Goal: Information Seeking & Learning: Learn about a topic

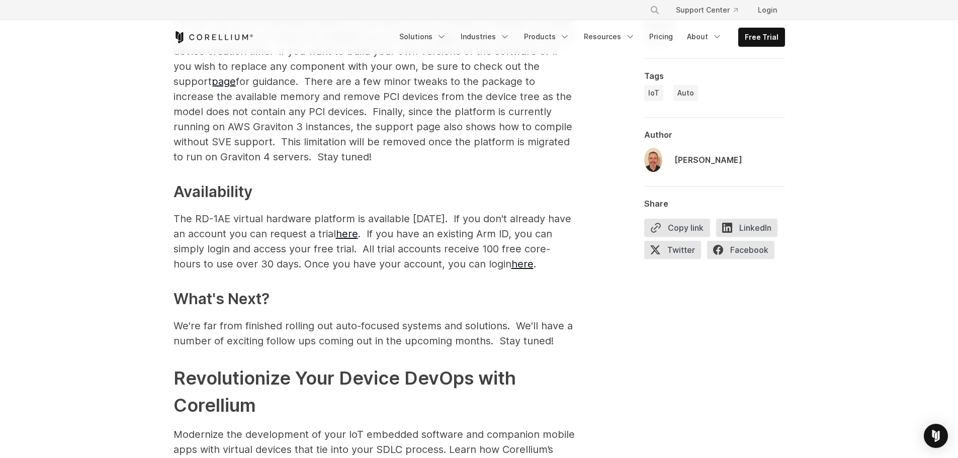
scroll to position [1610, 0]
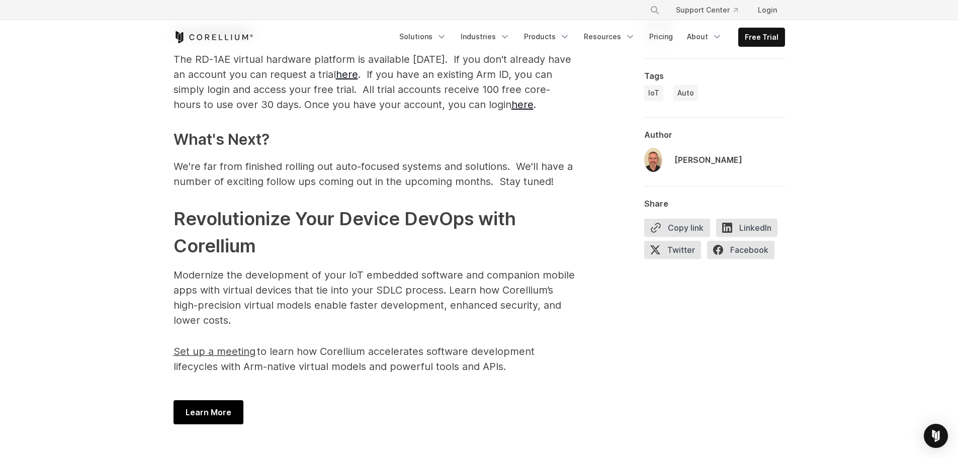
drag, startPoint x: 147, startPoint y: 198, endPoint x: 583, endPoint y: 361, distance: 465.7
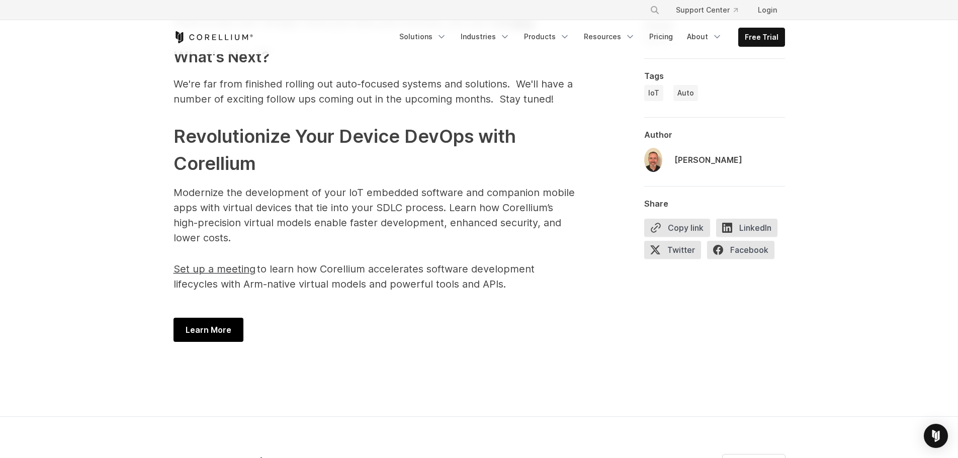
scroll to position [1711, 0]
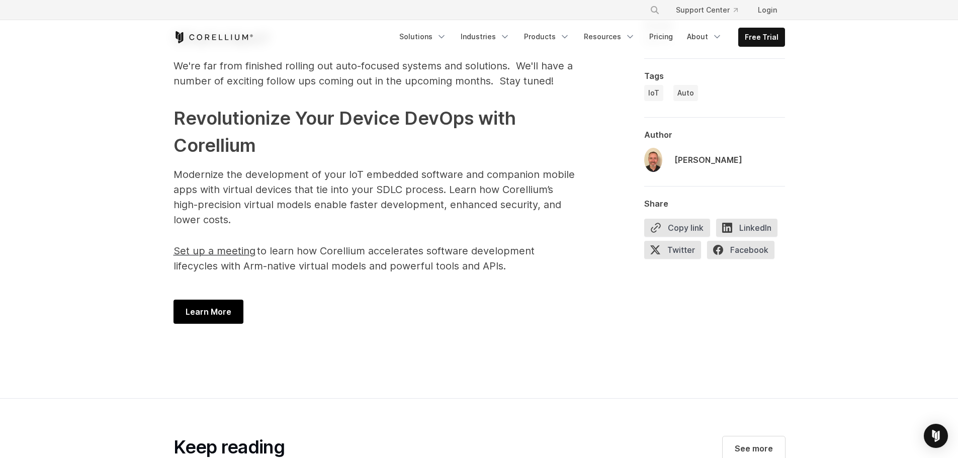
click at [556, 300] on div "Learn More" at bounding box center [375, 312] width 402 height 44
drag, startPoint x: 382, startPoint y: 151, endPoint x: 579, endPoint y: 209, distance: 204.9
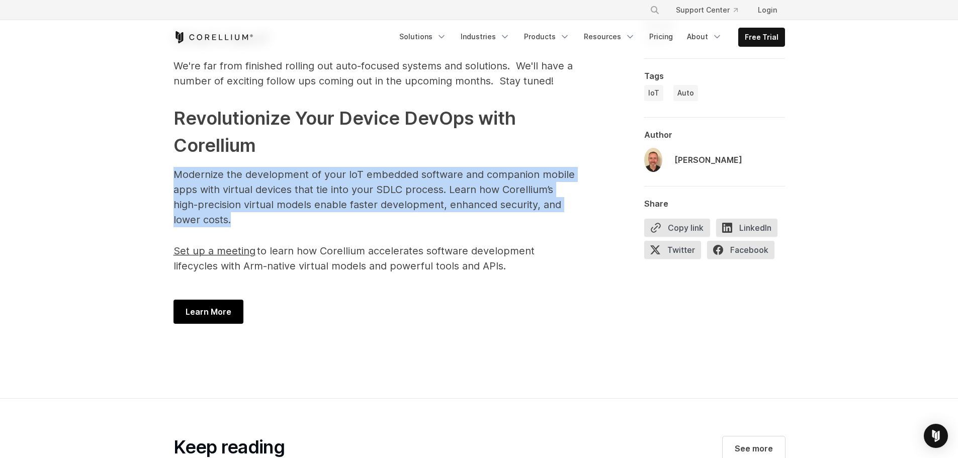
drag, startPoint x: 579, startPoint y: 209, endPoint x: 174, endPoint y: 146, distance: 409.8
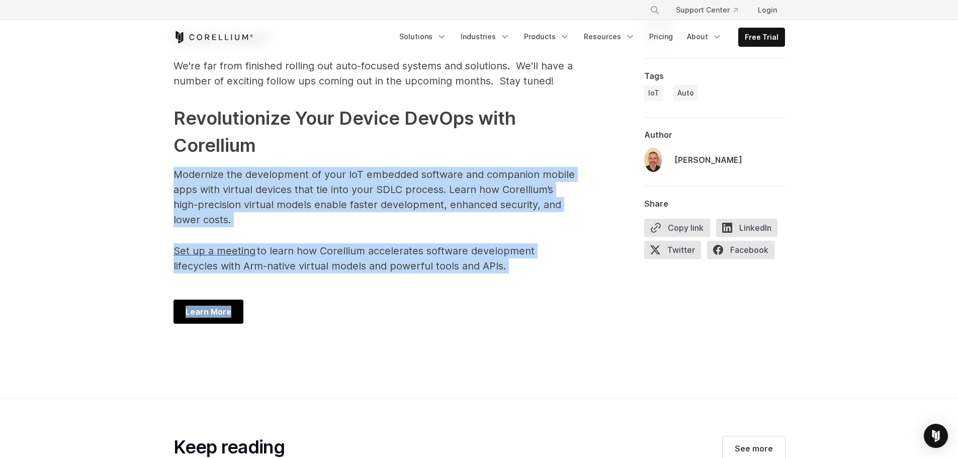
drag, startPoint x: 173, startPoint y: 151, endPoint x: 543, endPoint y: 262, distance: 386.5
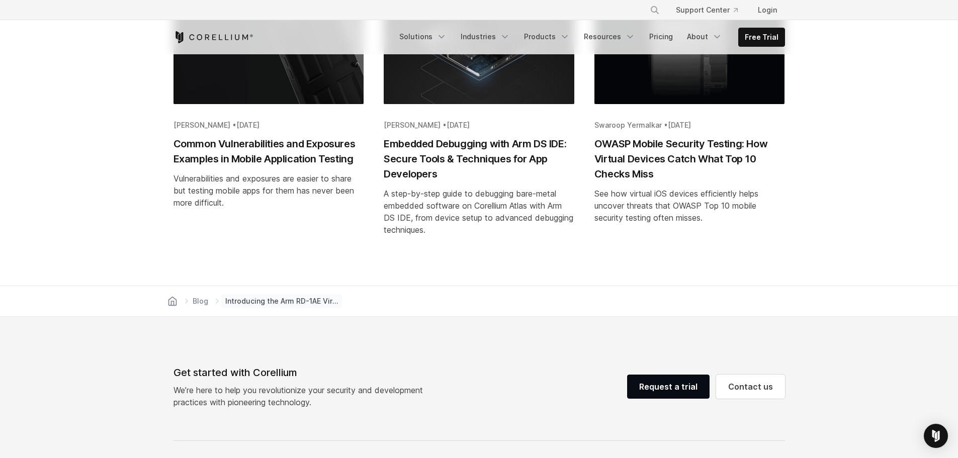
scroll to position [2214, 0]
drag, startPoint x: 957, startPoint y: 363, endPoint x: 960, endPoint y: 354, distance: 8.9
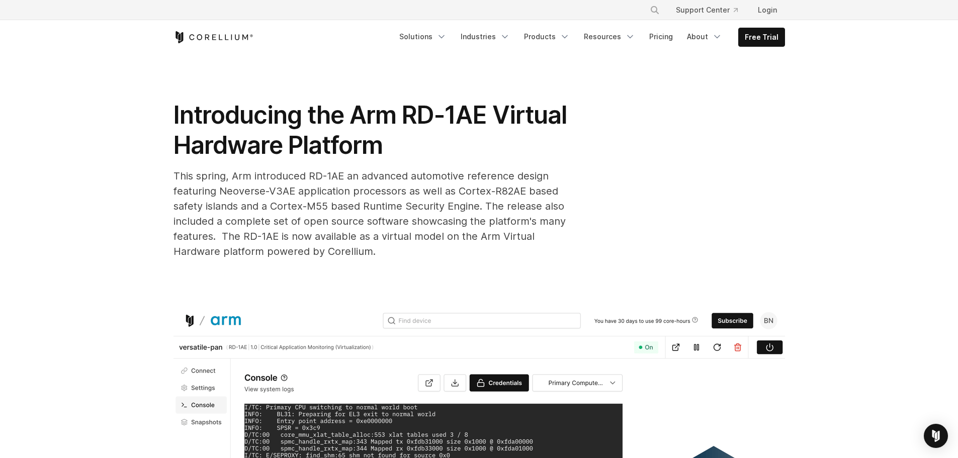
scroll to position [0, 0]
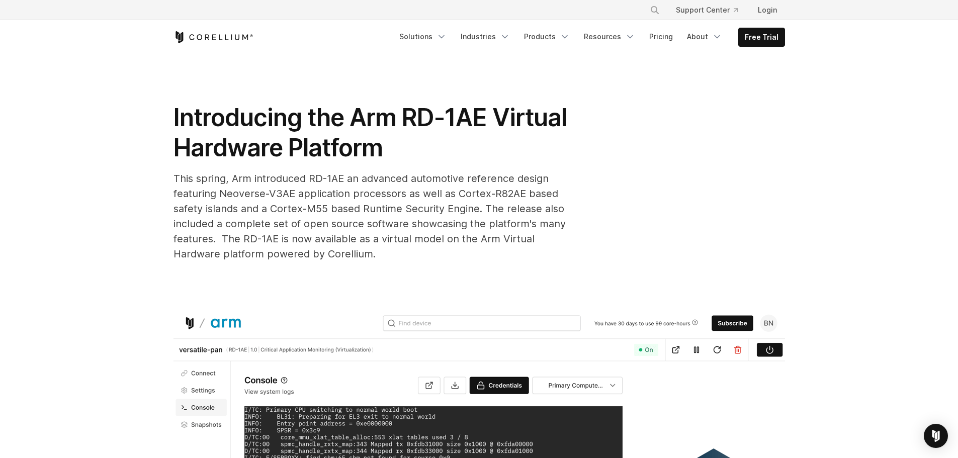
click at [748, 187] on div "Introducing the Arm RD-1AE Virtual Hardware Platform This spring, Arm introduce…" at bounding box center [480, 182] width 612 height 159
click at [747, 187] on div "Introducing the Arm RD-1AE Virtual Hardware Platform This spring, Arm introduce…" at bounding box center [480, 182] width 612 height 159
drag, startPoint x: 455, startPoint y: 190, endPoint x: 237, endPoint y: 212, distance: 219.0
click at [237, 212] on span "This spring, Arm introduced RD-1AE an advanced automotive reference design feat…" at bounding box center [370, 217] width 392 height 88
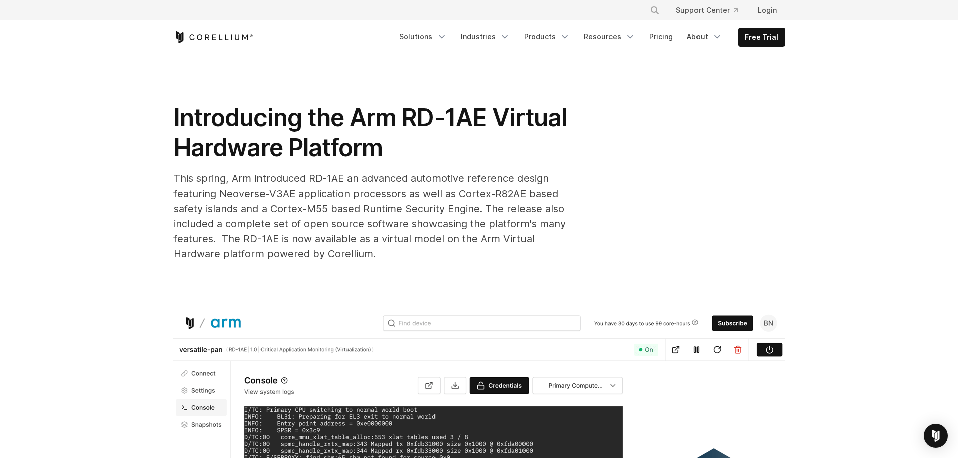
click at [491, 232] on div "This spring, Arm introduced RD-1AE an advanced automotive reference design feat…" at bounding box center [375, 216] width 402 height 91
click at [798, 100] on div "Introducing the Arm RD-1AE Virtual Hardware Platform This spring, Arm introduce…" at bounding box center [479, 353] width 644 height 599
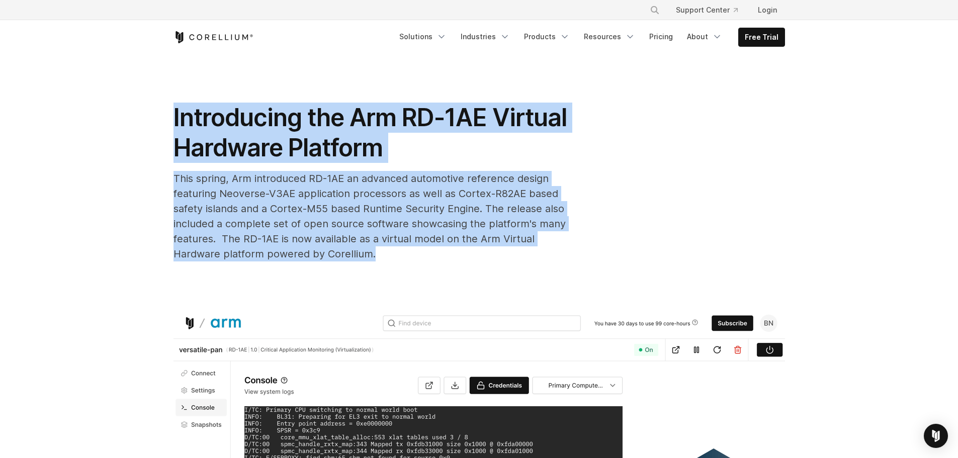
drag, startPoint x: 148, startPoint y: 119, endPoint x: 511, endPoint y: 276, distance: 395.2
click at [511, 276] on div "Introducing the Arm RD-1AE Virtual Hardware Platform This spring, Arm introduce…" at bounding box center [479, 353] width 644 height 599
drag, startPoint x: 358, startPoint y: 211, endPoint x: 130, endPoint y: 105, distance: 251.7
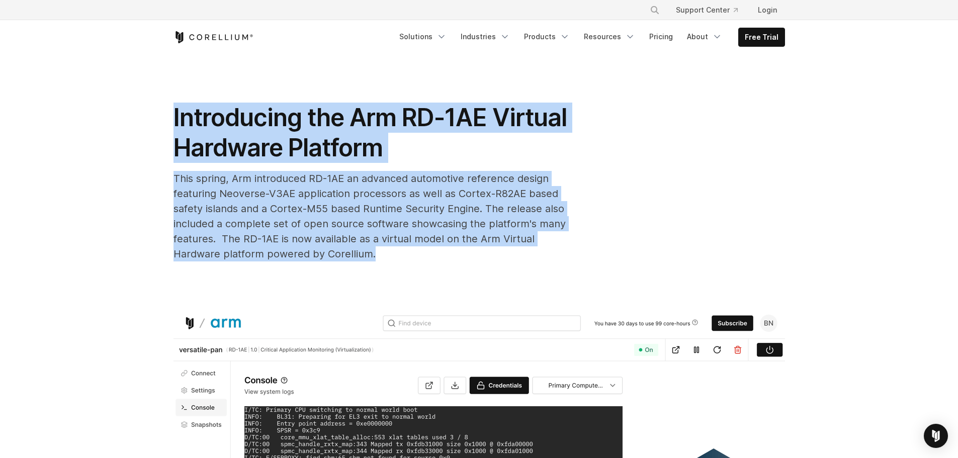
drag, startPoint x: 127, startPoint y: 105, endPoint x: 427, endPoint y: 278, distance: 345.8
click at [427, 278] on div "Introducing the Arm RD-1AE Virtual Hardware Platform This spring, Arm introduce…" at bounding box center [479, 353] width 644 height 599
drag, startPoint x: 413, startPoint y: 265, endPoint x: 83, endPoint y: 99, distance: 369.4
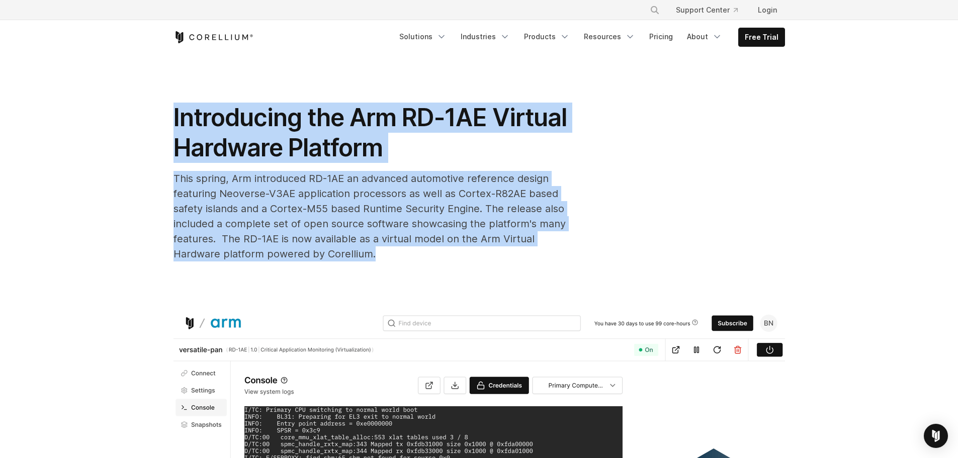
drag, startPoint x: 180, startPoint y: 148, endPoint x: 431, endPoint y: 278, distance: 283.1
click at [431, 278] on div "Introducing the Arm RD-1AE Virtual Hardware Platform This spring, Arm introduce…" at bounding box center [479, 353] width 644 height 599
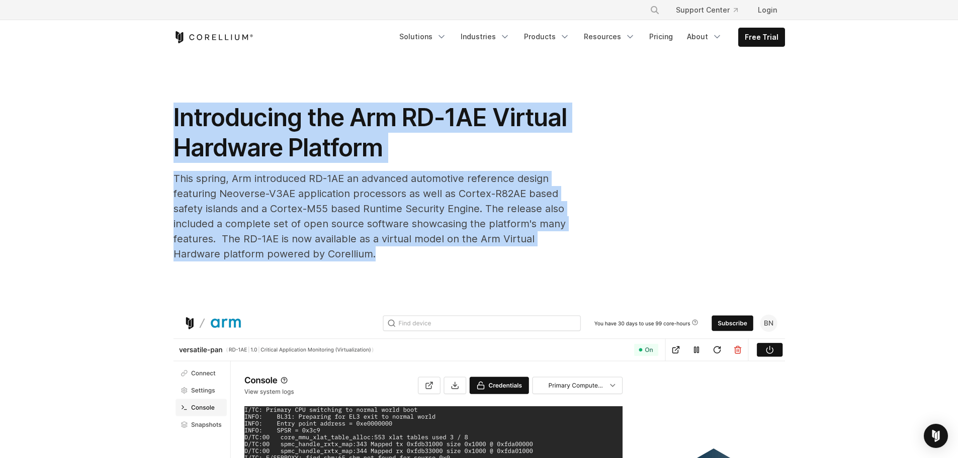
drag, startPoint x: 412, startPoint y: 264, endPoint x: 84, endPoint y: 124, distance: 357.1
drag, startPoint x: 84, startPoint y: 124, endPoint x: 423, endPoint y: 276, distance: 371.6
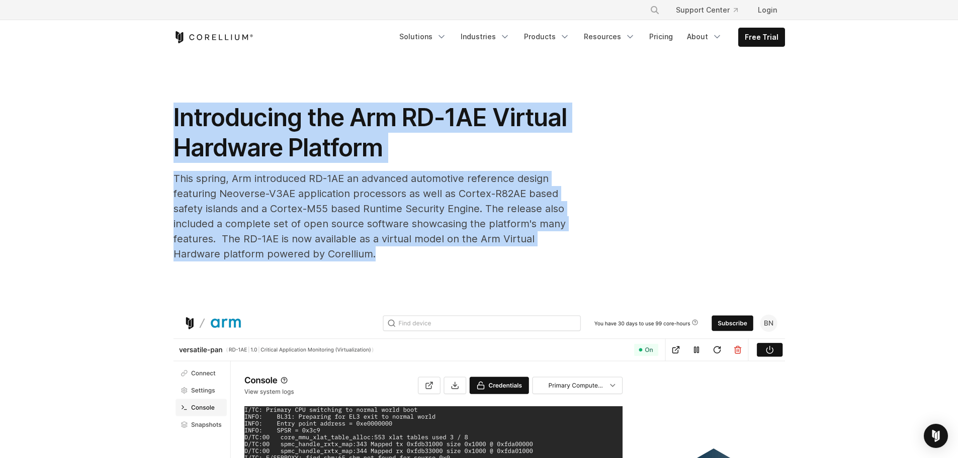
click at [423, 276] on div "Introducing the Arm RD-1AE Virtual Hardware Platform This spring, Arm introduce…" at bounding box center [479, 353] width 644 height 599
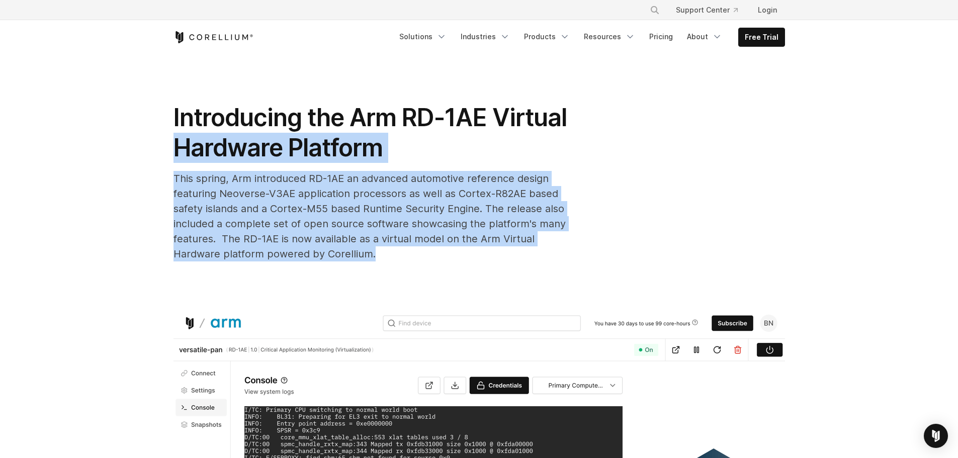
drag, startPoint x: 423, startPoint y: 276, endPoint x: 101, endPoint y: 134, distance: 351.4
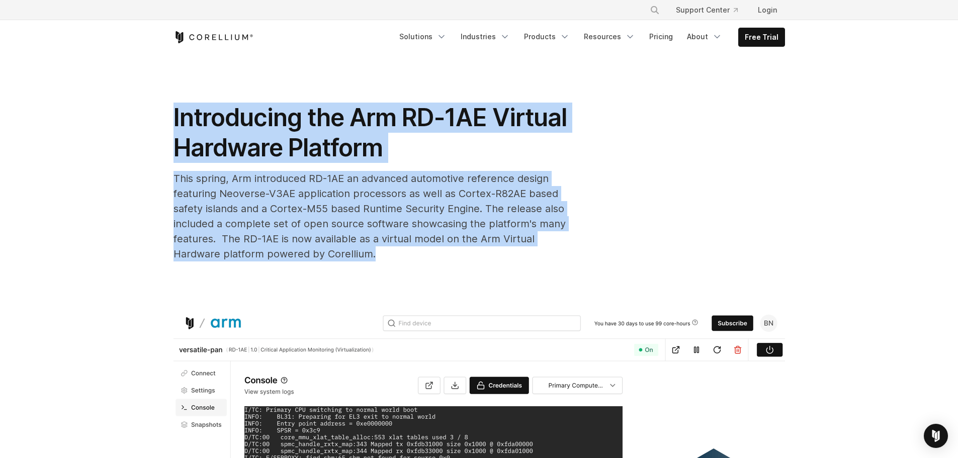
drag, startPoint x: 403, startPoint y: 223, endPoint x: 462, endPoint y: 262, distance: 70.5
click at [462, 262] on div "Introducing the Arm RD-1AE Virtual Hardware Platform This spring, Arm introduce…" at bounding box center [479, 353] width 644 height 599
drag, startPoint x: 462, startPoint y: 262, endPoint x: 111, endPoint y: 116, distance: 380.0
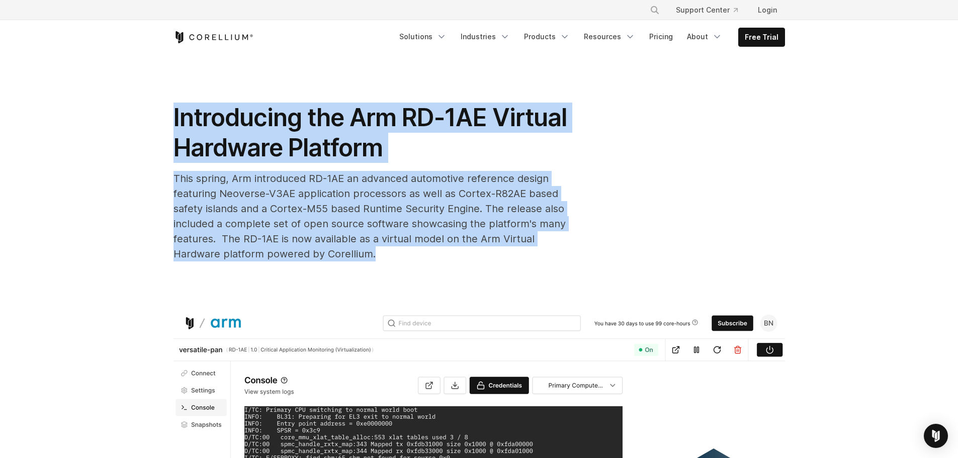
drag, startPoint x: 111, startPoint y: 116, endPoint x: 410, endPoint y: 247, distance: 325.8
click at [410, 247] on div "This spring, Arm introduced RD-1AE an advanced automotive reference design feat…" at bounding box center [375, 216] width 402 height 91
drag, startPoint x: 402, startPoint y: 247, endPoint x: 41, endPoint y: 95, distance: 392.1
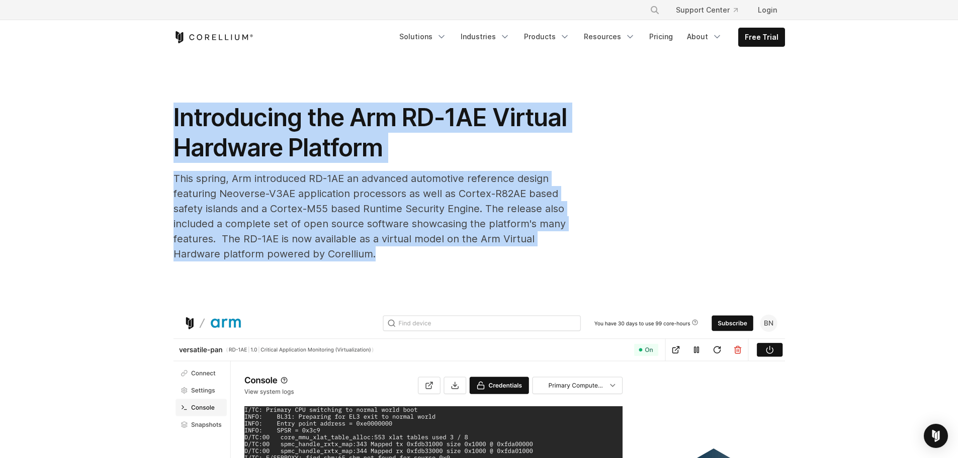
drag, startPoint x: 46, startPoint y: 103, endPoint x: 528, endPoint y: 282, distance: 513.7
click at [528, 282] on div "Introducing the Arm RD-1AE Virtual Hardware Platform This spring, Arm introduce…" at bounding box center [479, 353] width 644 height 599
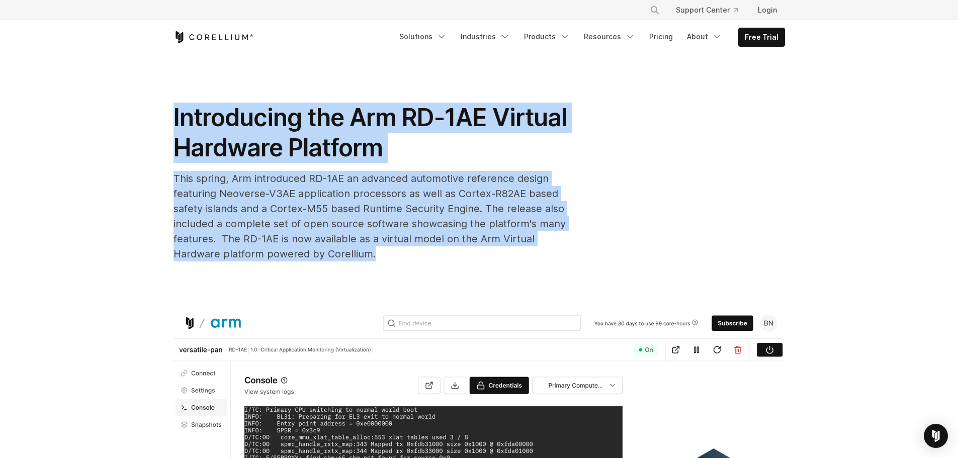
drag, startPoint x: 144, startPoint y: 177, endPoint x: 1, endPoint y: 131, distance: 150.5
drag, startPoint x: 354, startPoint y: 209, endPoint x: 530, endPoint y: 286, distance: 192.4
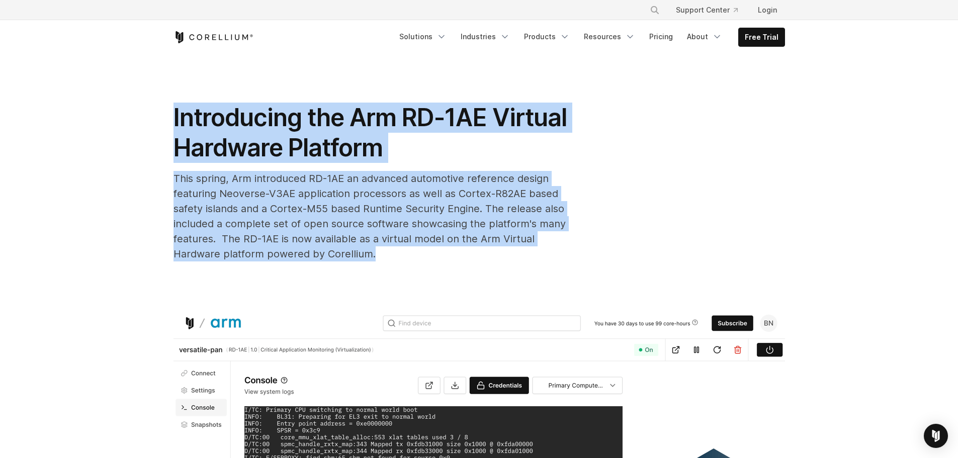
click at [530, 286] on div "Introducing the Arm RD-1AE Virtual Hardware Platform This spring, Arm introduce…" at bounding box center [479, 353] width 644 height 599
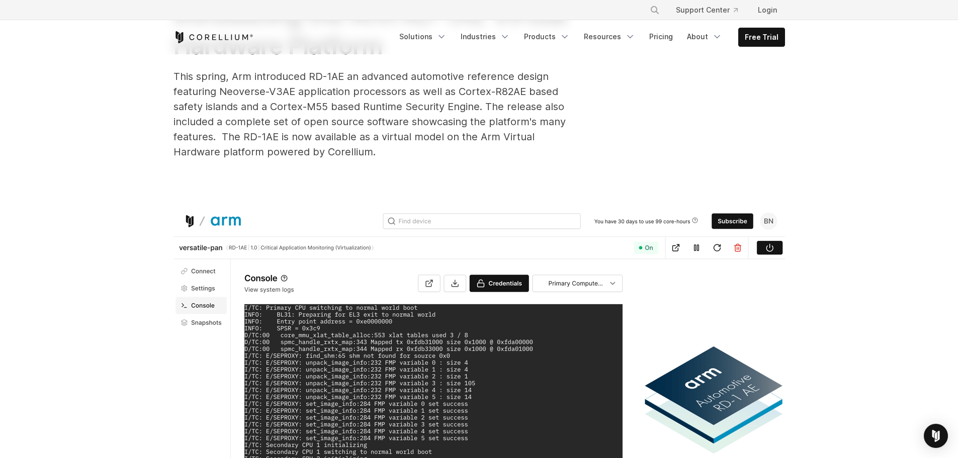
scroll to position [151, 0]
